Goal: Find specific page/section: Find specific page/section

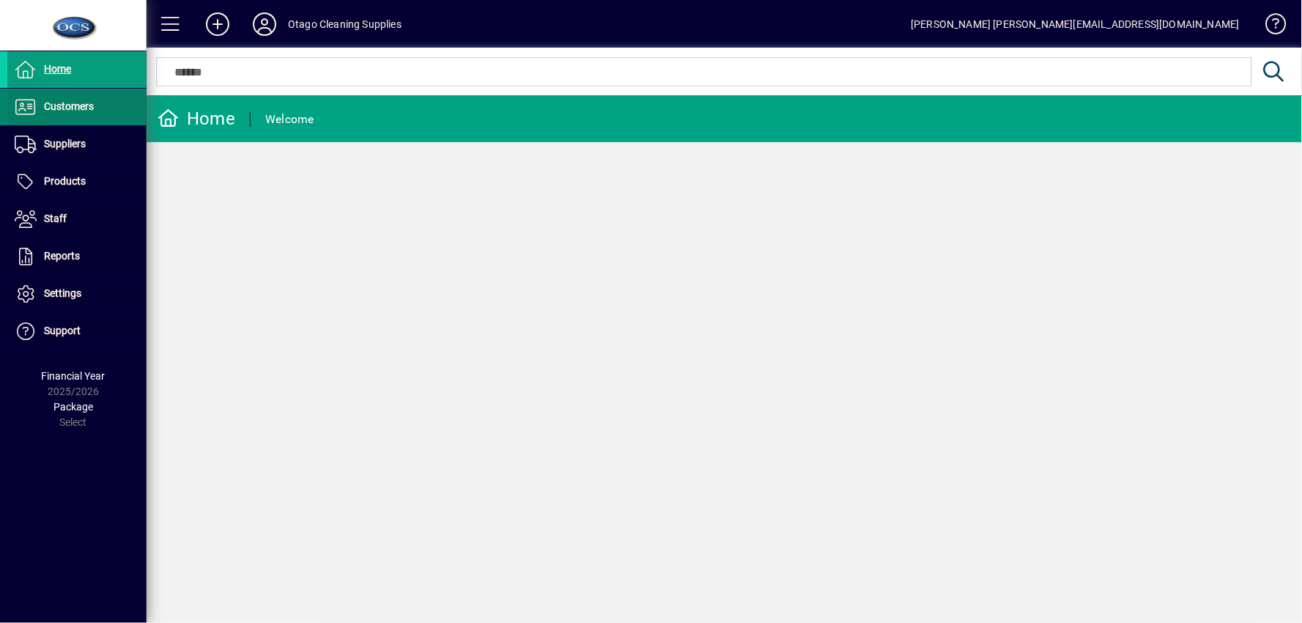
click at [78, 110] on span "Customers" at bounding box center [69, 106] width 50 height 12
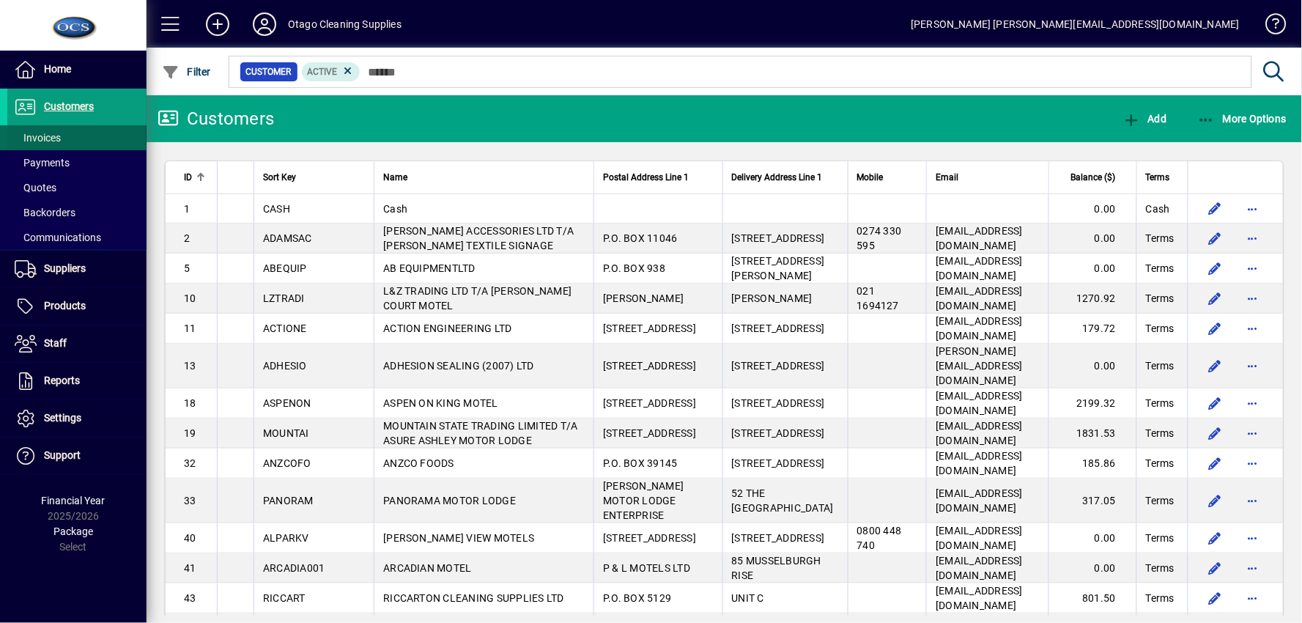
click at [86, 140] on span at bounding box center [76, 137] width 139 height 35
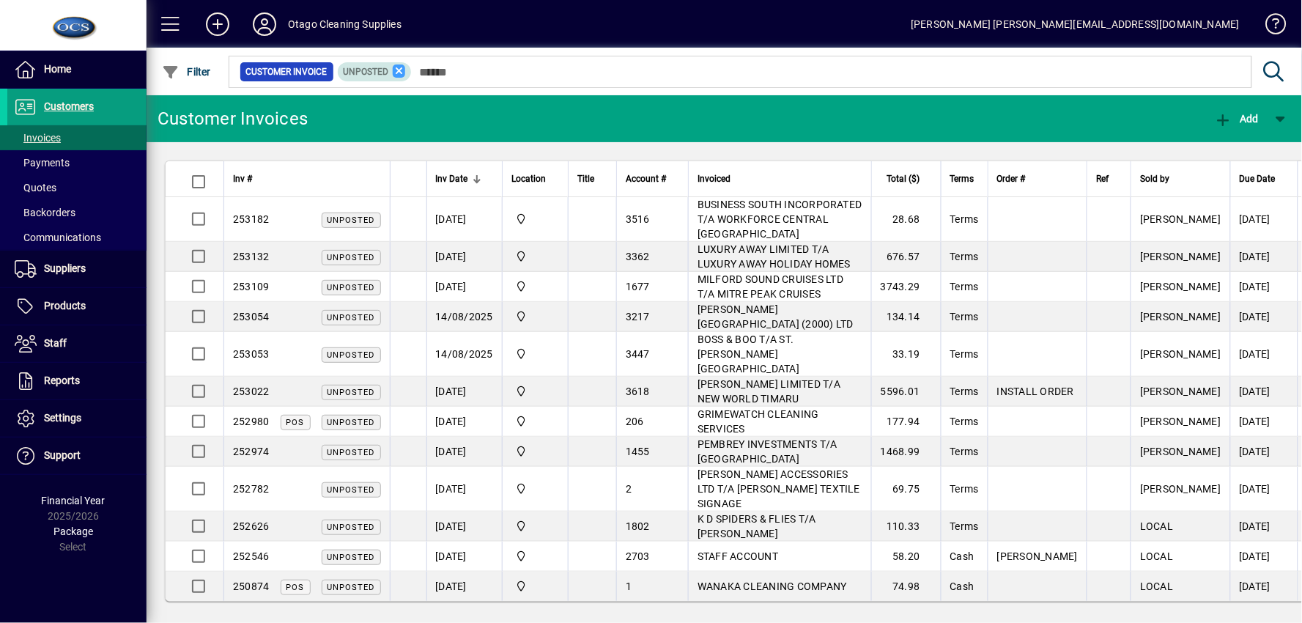
click at [399, 70] on icon at bounding box center [399, 70] width 13 height 13
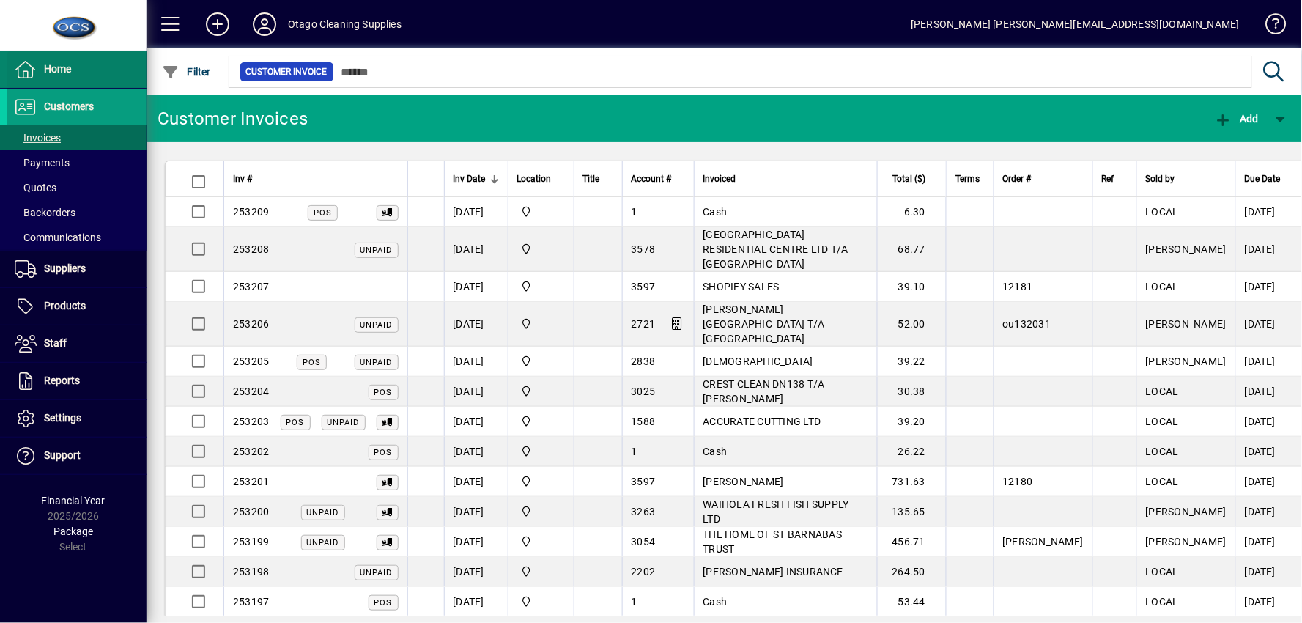
click at [103, 72] on span at bounding box center [76, 69] width 139 height 35
